Goal: Communication & Community: Answer question/provide support

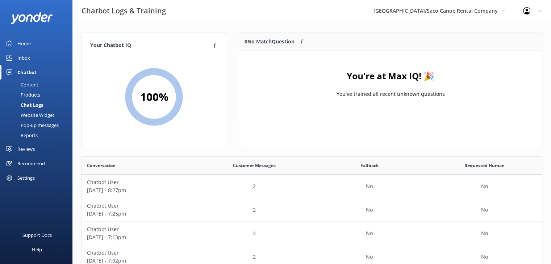
click at [31, 44] on link "Home" at bounding box center [36, 43] width 72 height 14
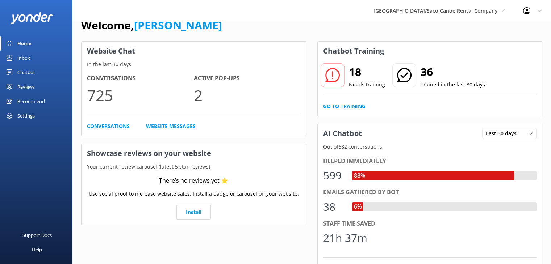
scroll to position [11, 0]
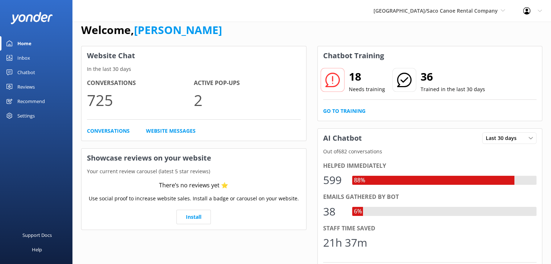
click at [22, 59] on div "Inbox" at bounding box center [23, 58] width 13 height 14
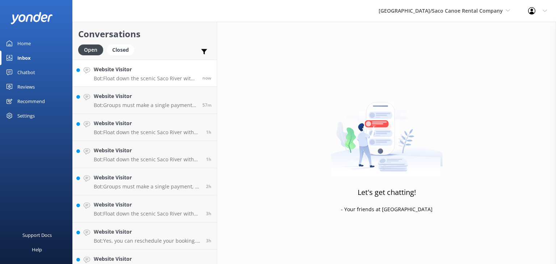
click at [150, 75] on p "Bot: Float down the scenic Saco River with our tubing trips! Check out rates an…" at bounding box center [145, 78] width 103 height 7
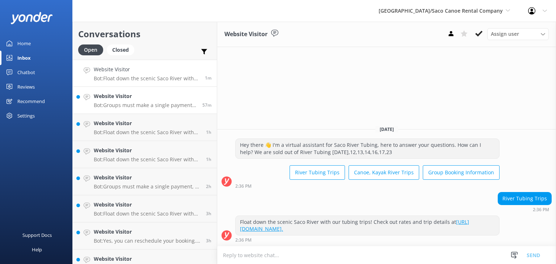
click at [132, 97] on h4 "Website Visitor" at bounding box center [145, 96] width 103 height 8
click at [157, 80] on p "Bot: The gear caddy can hold up to a 75 lb dog." at bounding box center [145, 78] width 103 height 7
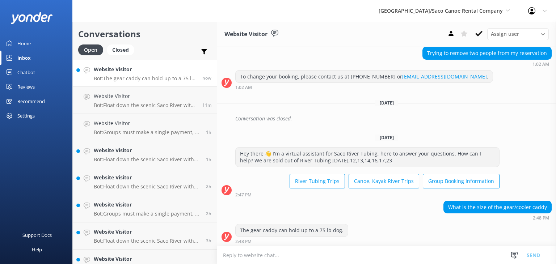
scroll to position [90, 0]
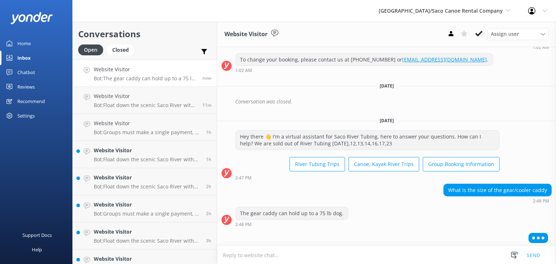
click at [306, 258] on textarea at bounding box center [386, 256] width 339 height 18
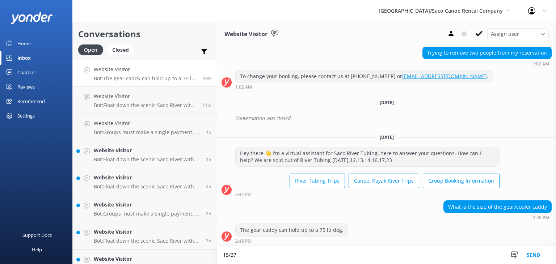
scroll to position [96, 0]
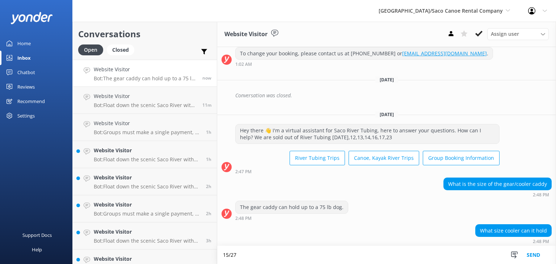
type textarea "15/27"
click at [532, 257] on button "Send" at bounding box center [533, 255] width 27 height 18
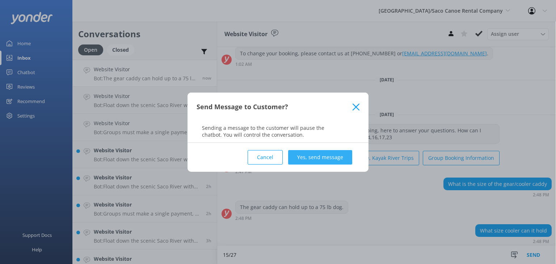
click at [305, 164] on button "Yes, send message" at bounding box center [320, 157] width 64 height 14
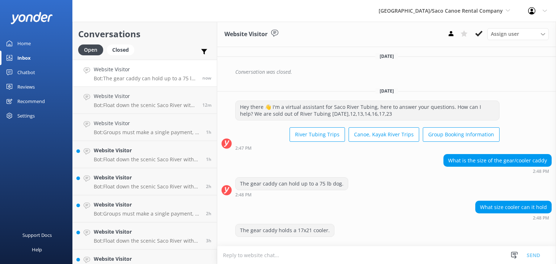
scroll to position [158, 0]
